Goal: Book appointment/travel/reservation

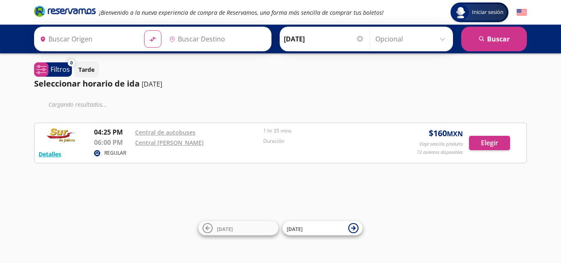
type input "[GEOGRAPHIC_DATA], [GEOGRAPHIC_DATA]"
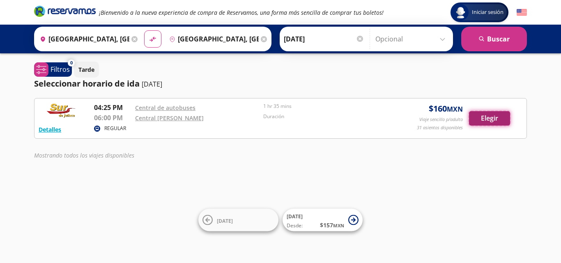
click at [477, 118] on button "Elegir" at bounding box center [489, 118] width 41 height 14
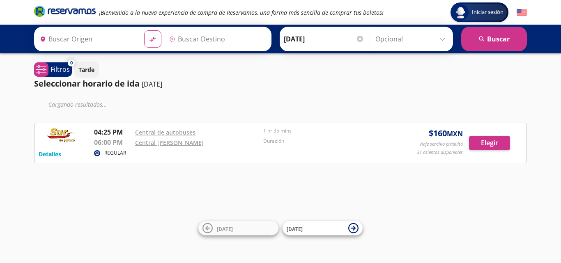
type input "[GEOGRAPHIC_DATA], [GEOGRAPHIC_DATA]"
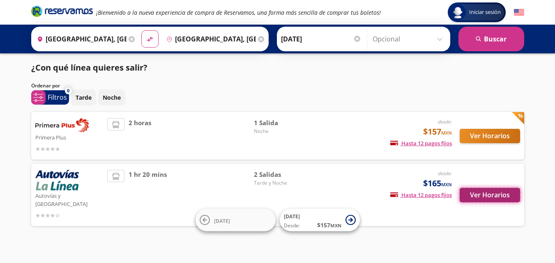
click at [475, 192] on button "Ver Horarios" at bounding box center [490, 195] width 60 height 14
